Goal: Task Accomplishment & Management: Manage account settings

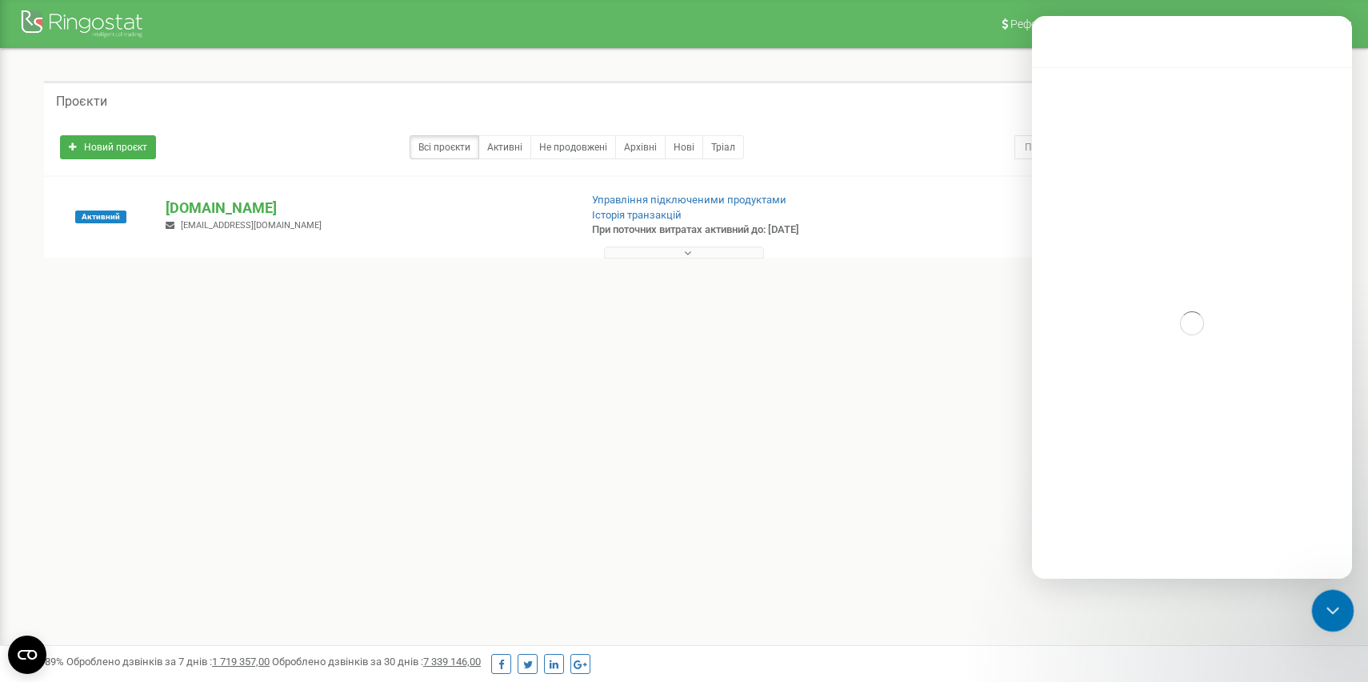
click at [1337, 610] on icon "Закрити програму для спілкування Intercom" at bounding box center [1330, 607] width 19 height 19
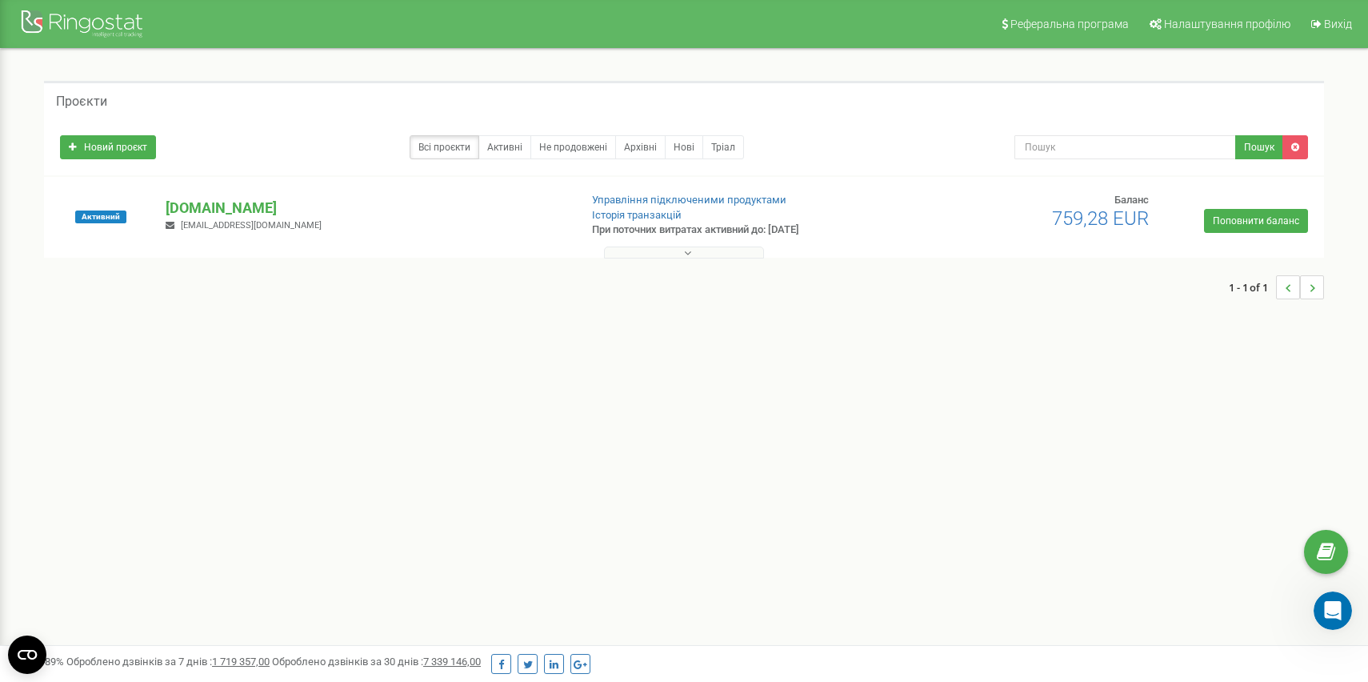
scroll to position [1857, 0]
click at [693, 252] on button at bounding box center [684, 252] width 160 height 12
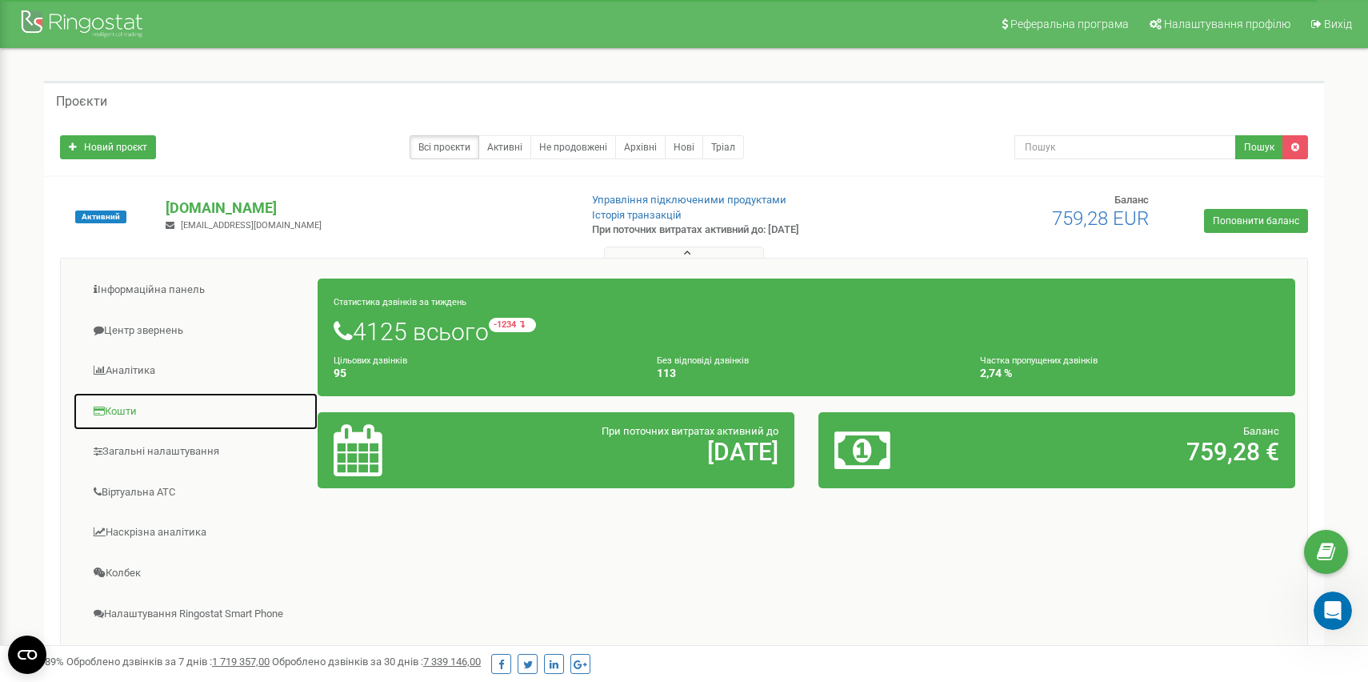
click at [142, 414] on link "Кошти" at bounding box center [196, 411] width 246 height 39
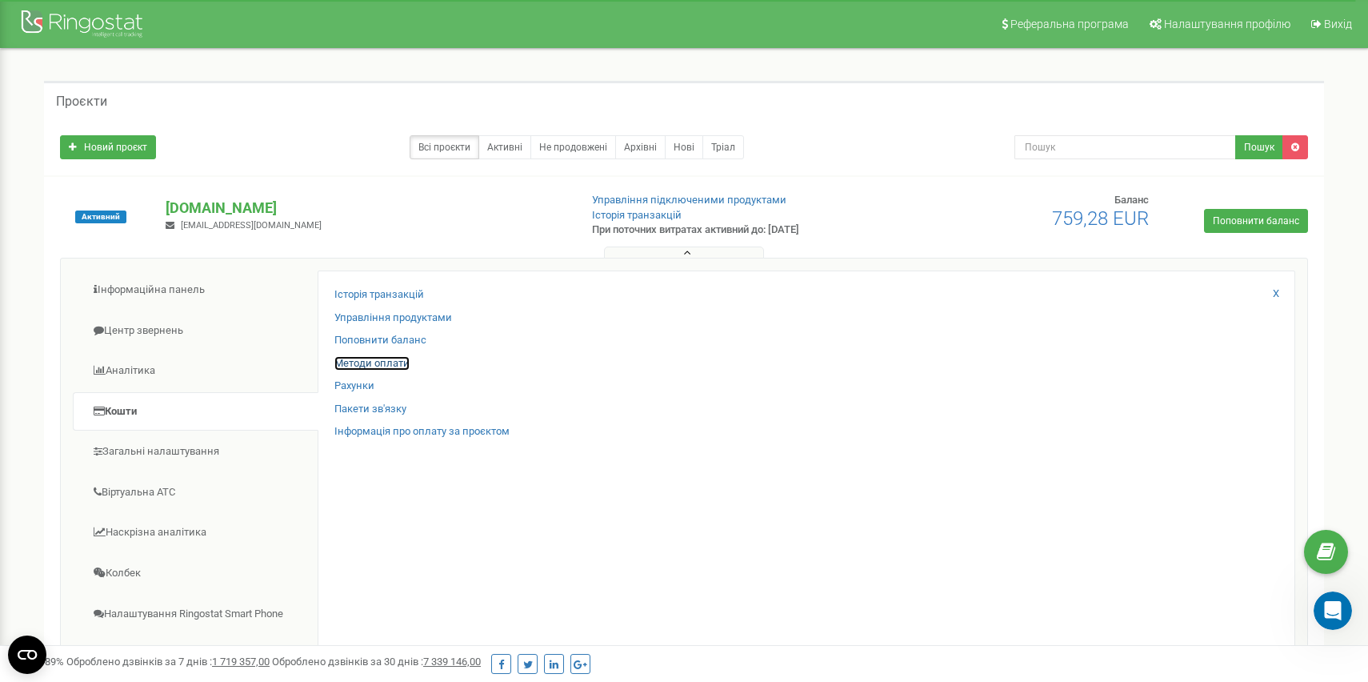
click at [382, 367] on link "Методи оплати" at bounding box center [371, 363] width 75 height 15
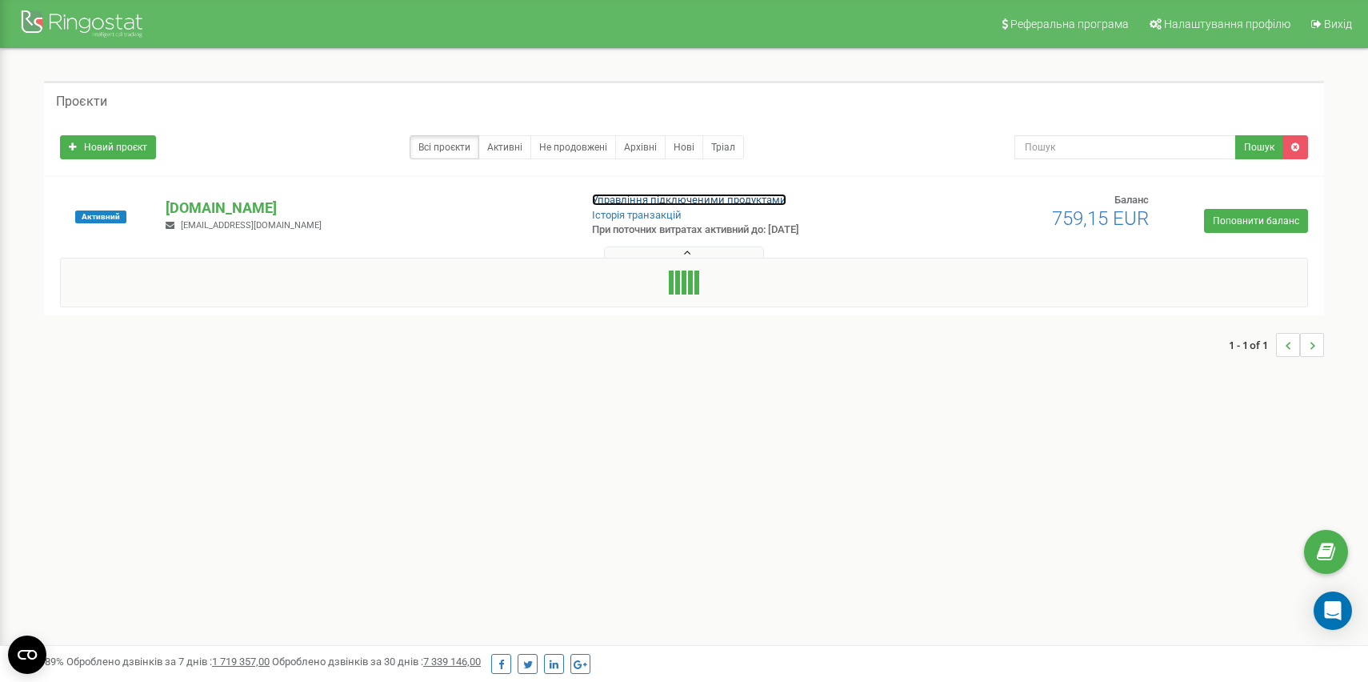
click at [656, 206] on link "Управління підключеними продуктами" at bounding box center [689, 200] width 194 height 12
click at [682, 253] on button at bounding box center [684, 252] width 160 height 12
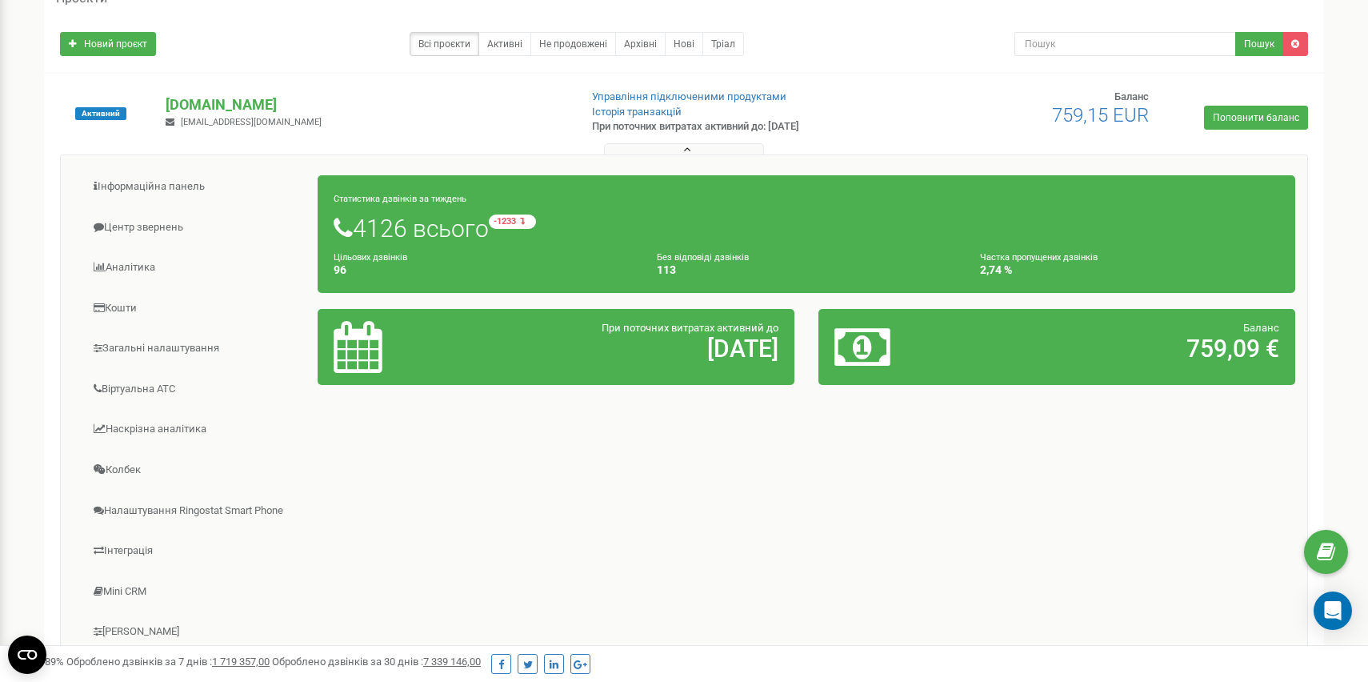
scroll to position [106, 0]
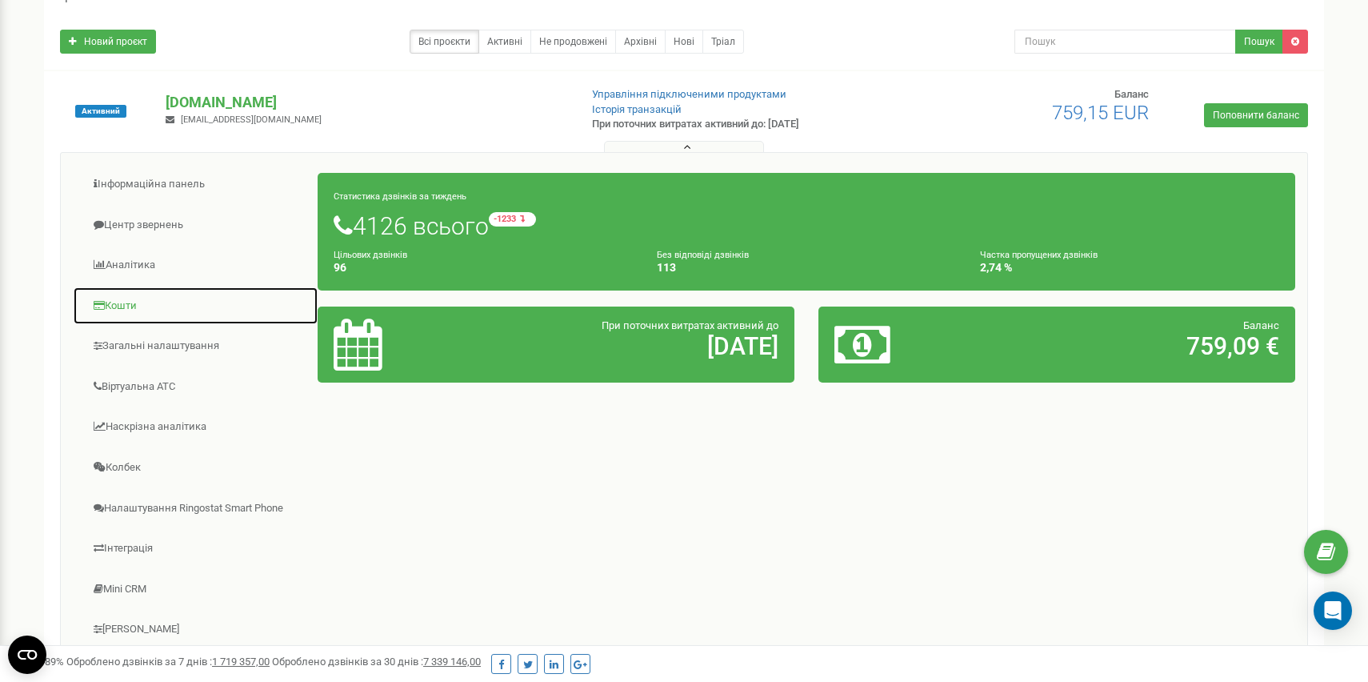
click at [126, 302] on link "Кошти" at bounding box center [196, 305] width 246 height 39
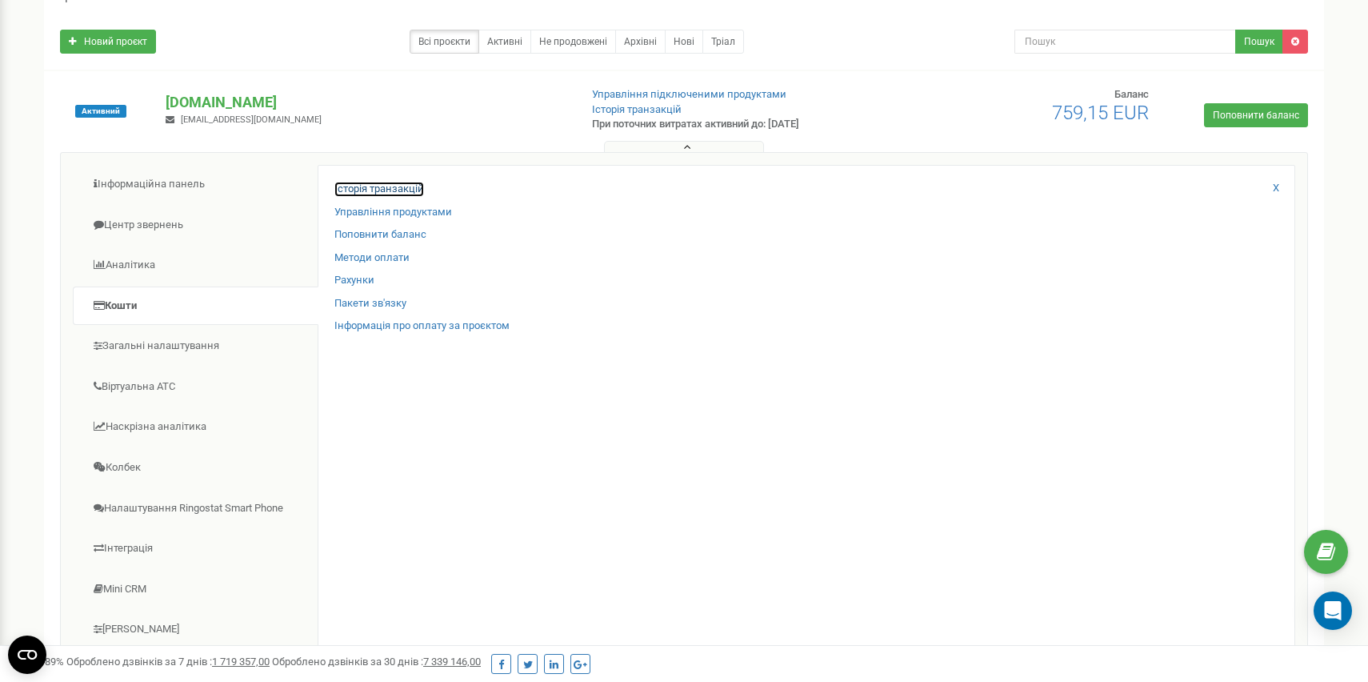
click at [403, 191] on link "Історія транзакцій" at bounding box center [379, 189] width 90 height 15
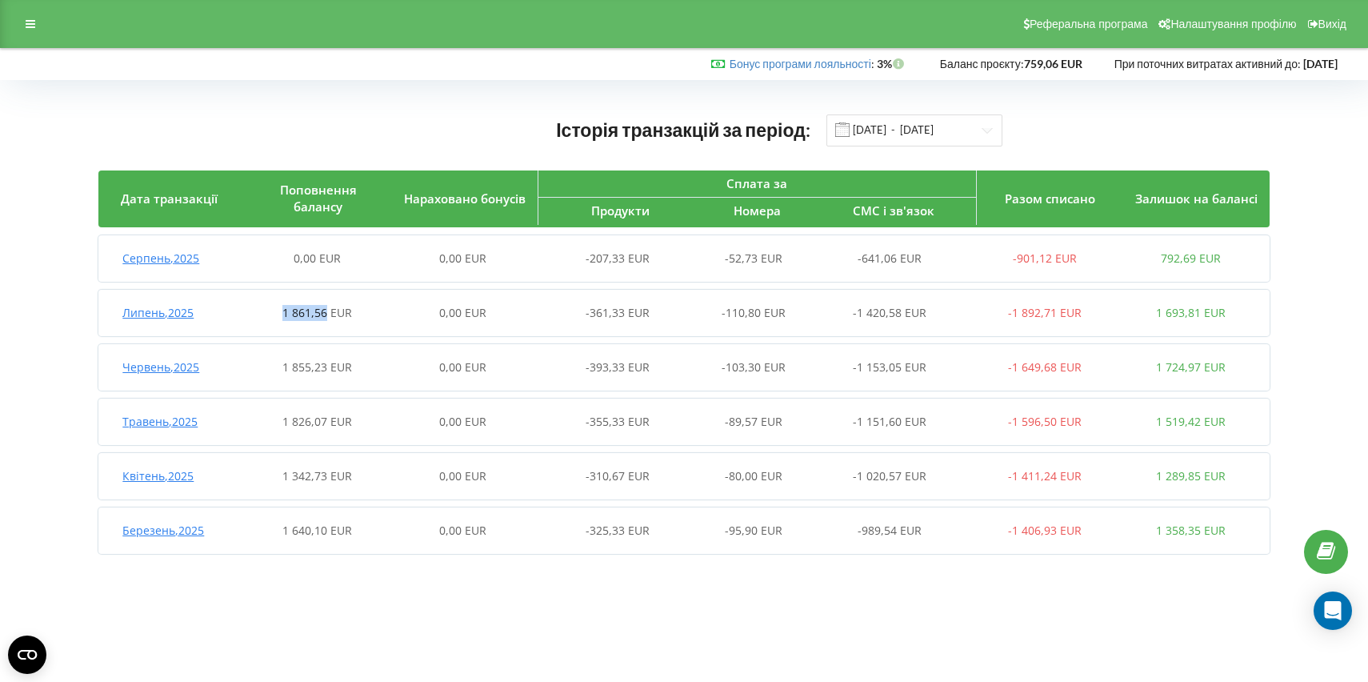
drag, startPoint x: 328, startPoint y: 314, endPoint x: 277, endPoint y: 311, distance: 51.3
click at [277, 311] on div "1 861,56 EUR" at bounding box center [317, 313] width 146 height 16
copy span "1 861,56"
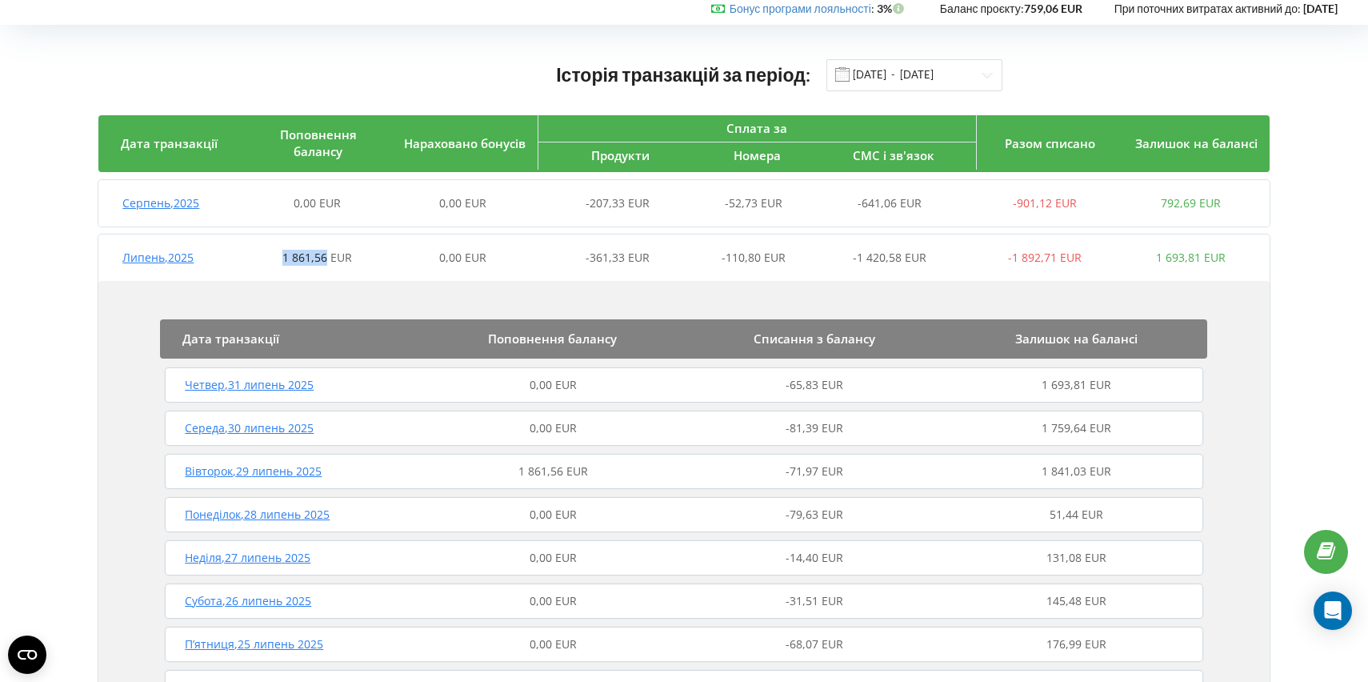
scroll to position [59, 0]
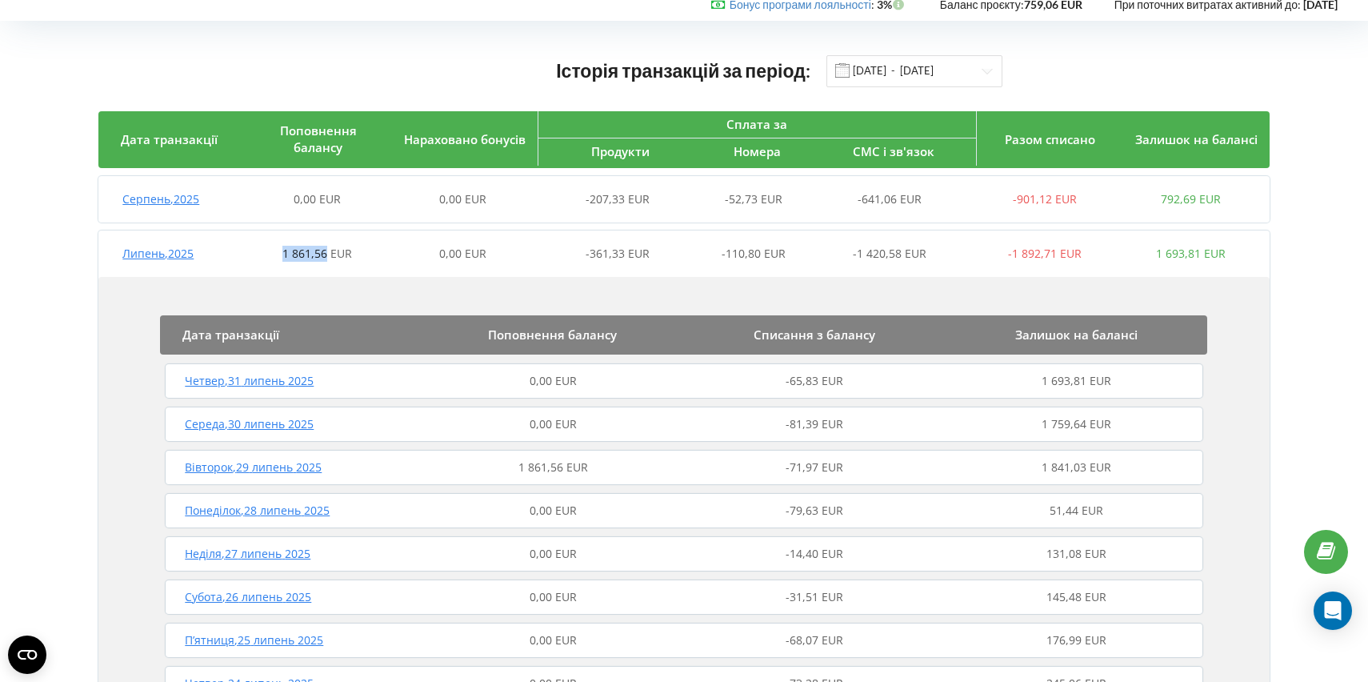
copy span "1 861,56"
drag, startPoint x: 330, startPoint y: 254, endPoint x: 283, endPoint y: 254, distance: 47.2
click at [283, 254] on span "1 861,56 EUR" at bounding box center [317, 253] width 70 height 15
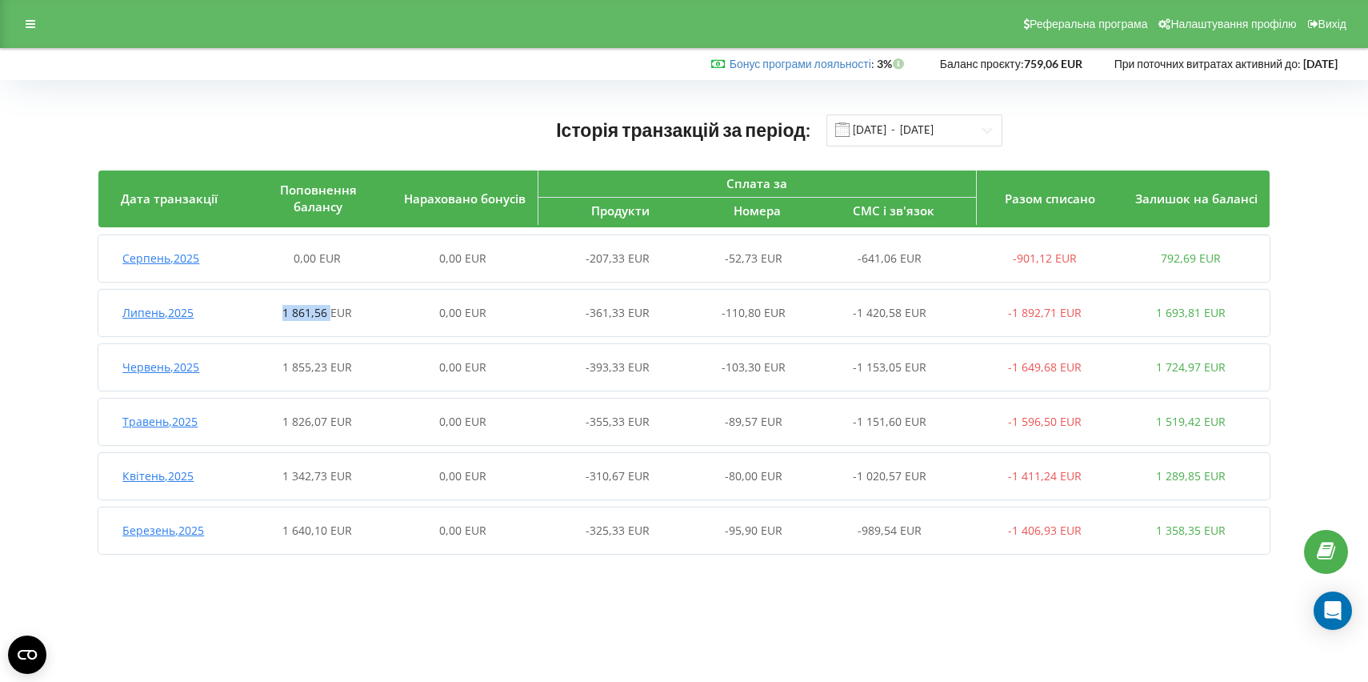
copy span "1 861,56"
drag, startPoint x: 904, startPoint y: 314, endPoint x: 858, endPoint y: 314, distance: 46.4
click at [858, 314] on span "-1 420,58 EUR" at bounding box center [890, 312] width 74 height 15
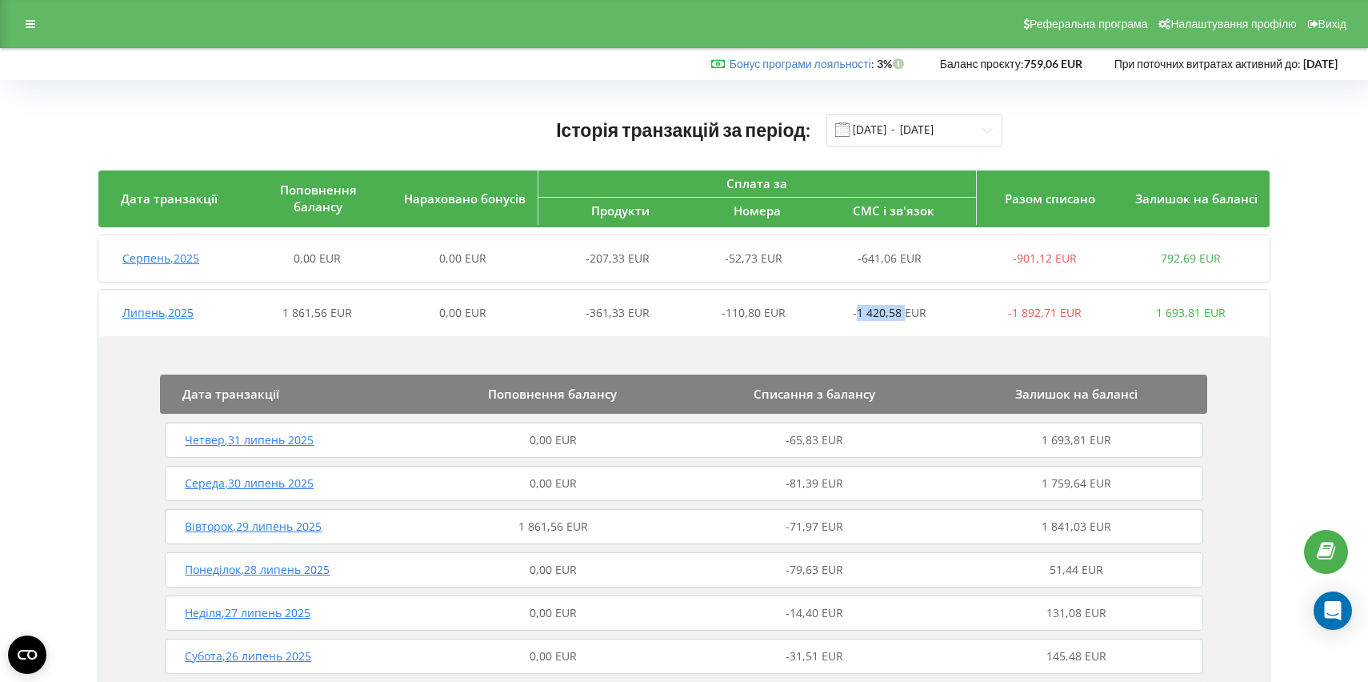
copy span "1 420,58"
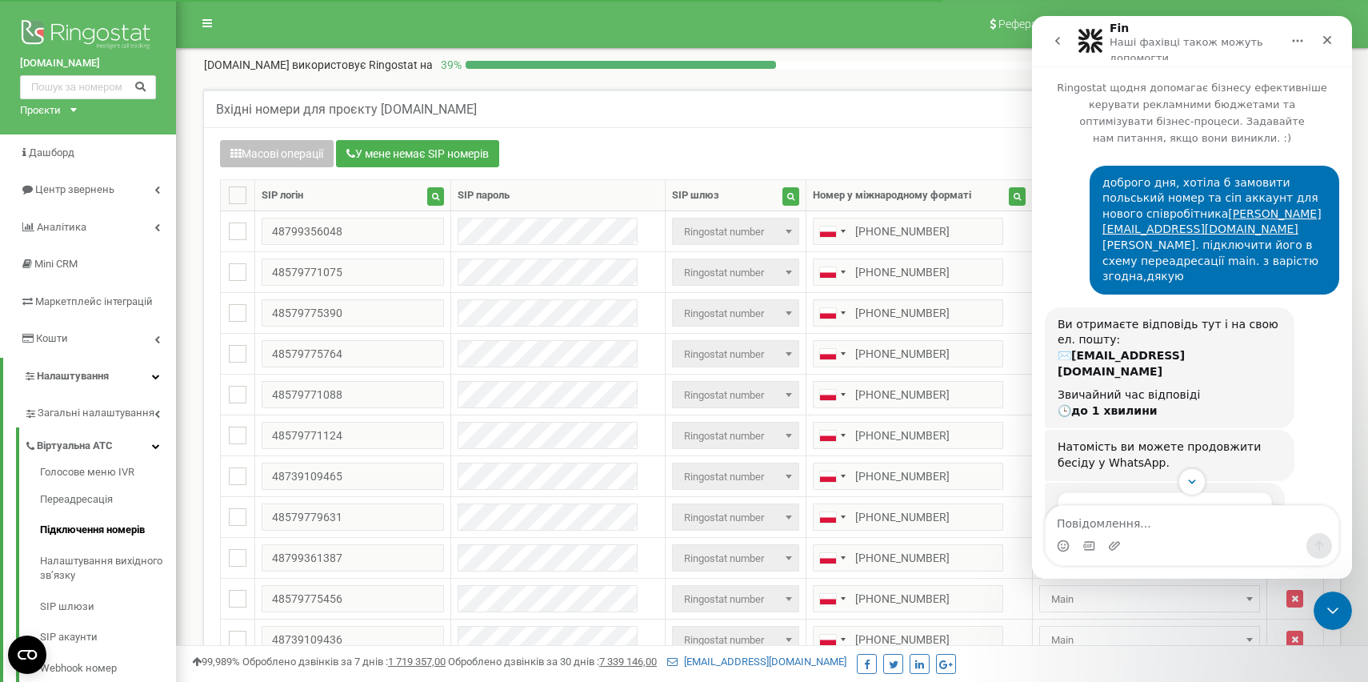
scroll to position [1873, 0]
